Goal: Task Accomplishment & Management: Complete application form

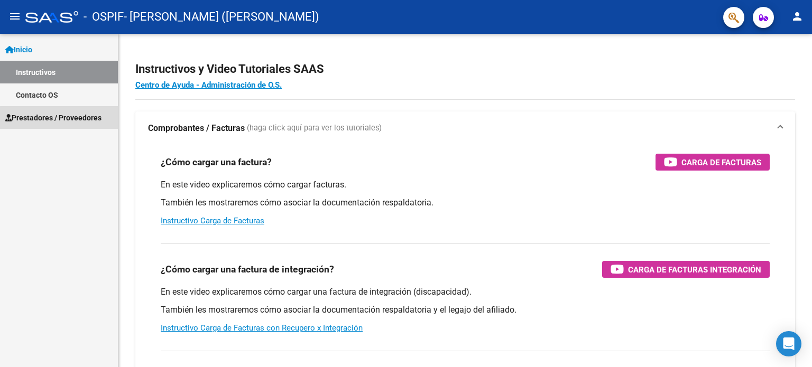
click at [68, 121] on span "Prestadores / Proveedores" at bounding box center [53, 118] width 96 height 12
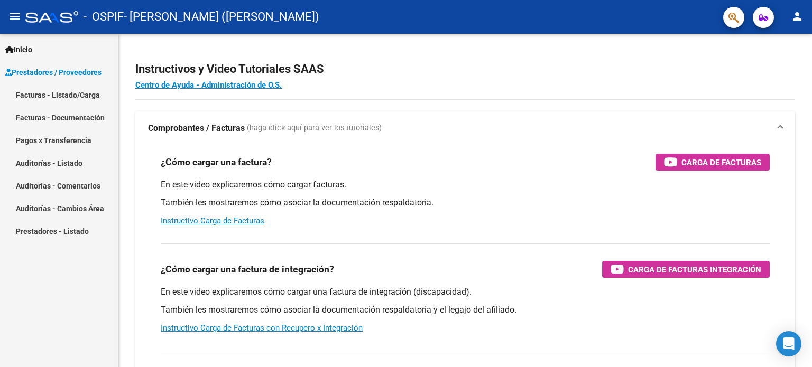
click at [61, 94] on link "Facturas - Listado/Carga" at bounding box center [59, 95] width 118 height 23
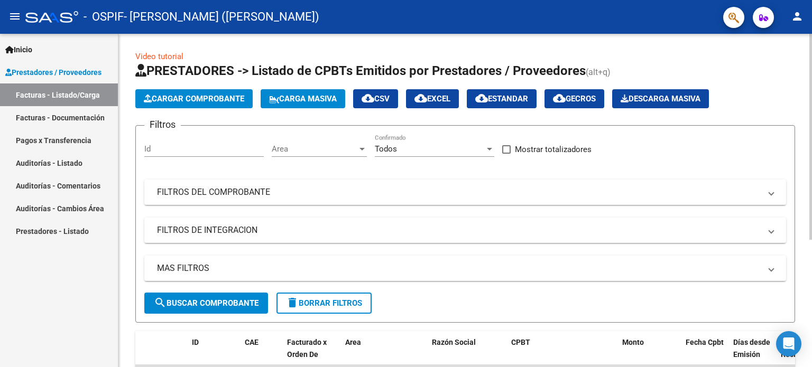
scroll to position [106, 0]
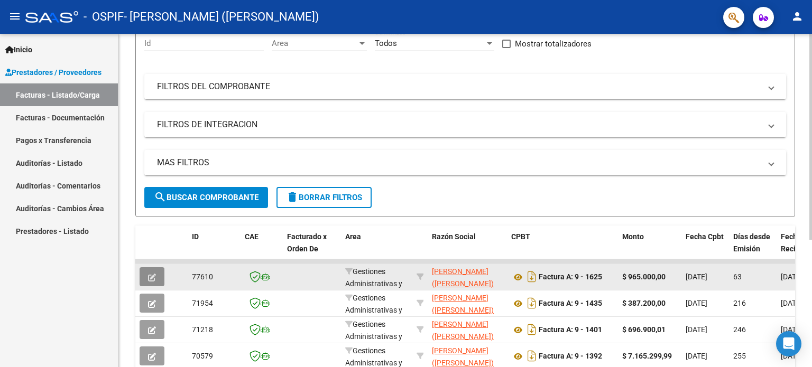
click at [150, 276] on icon "button" at bounding box center [152, 278] width 8 height 8
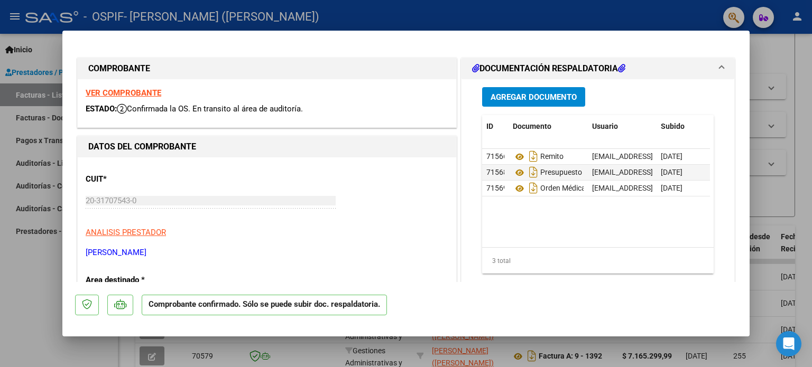
click at [778, 85] on div at bounding box center [406, 183] width 812 height 367
type input "$ 0,00"
